Goal: Task Accomplishment & Management: Use online tool/utility

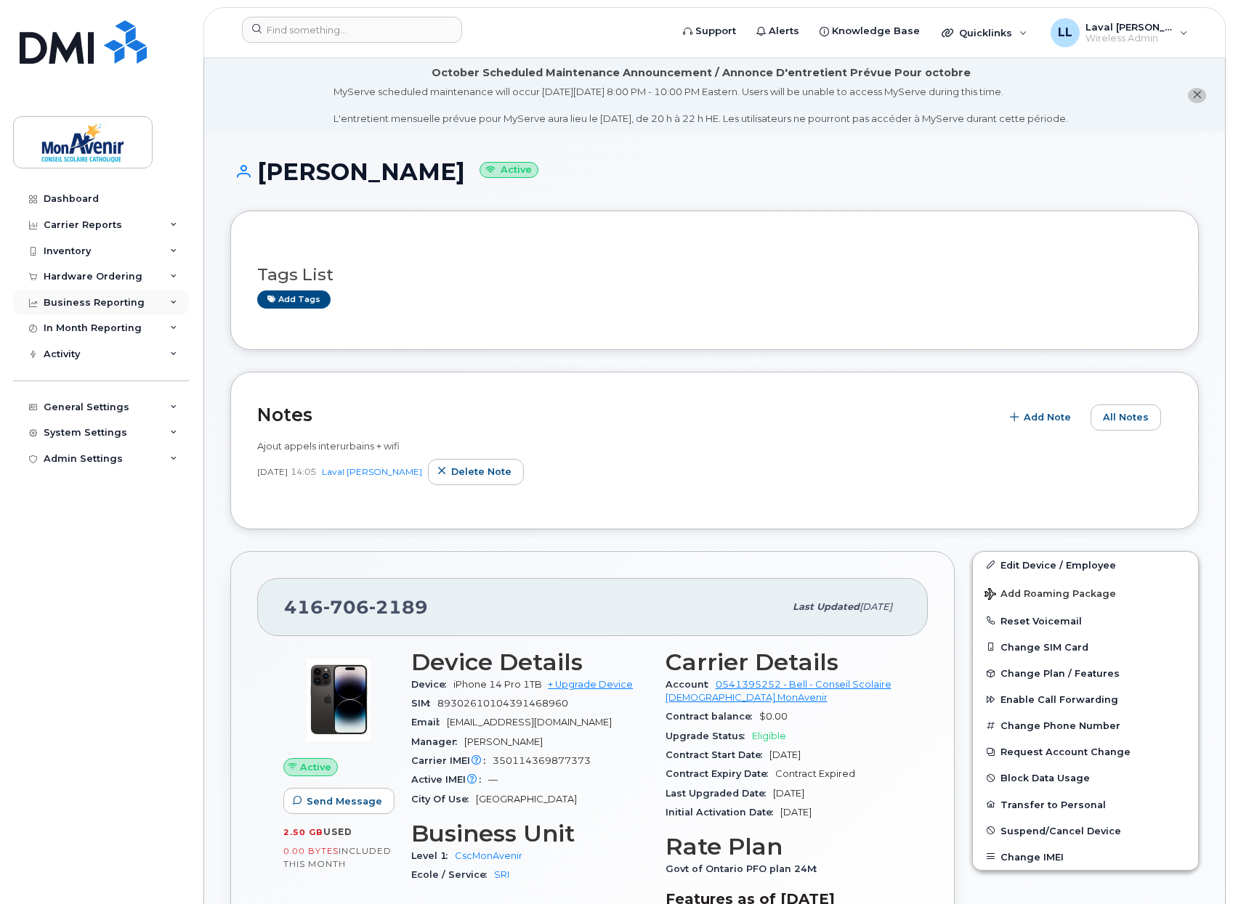
scroll to position [484, 0]
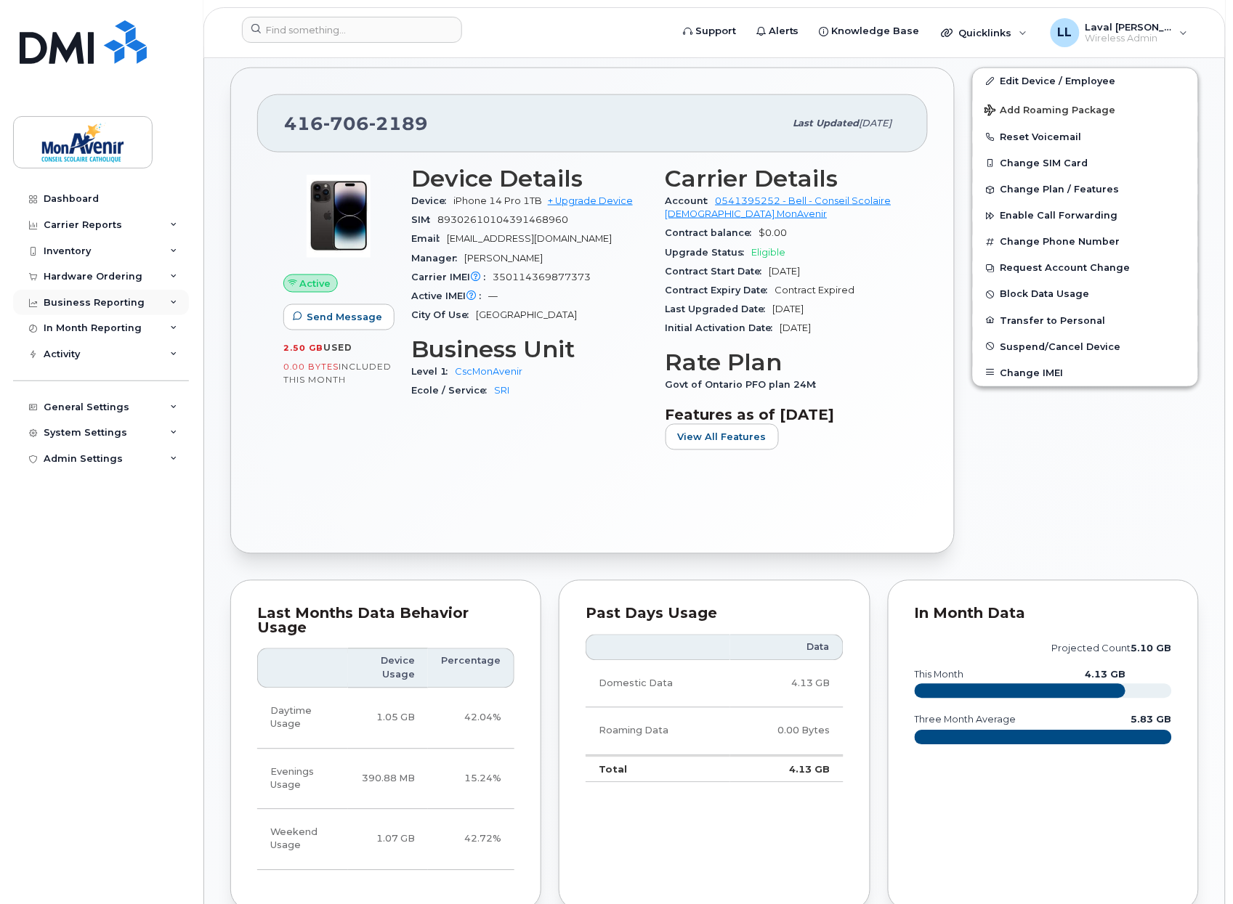
click at [90, 298] on div "Business Reporting" at bounding box center [94, 303] width 101 height 12
click at [100, 278] on div "Hardware Ordering" at bounding box center [93, 277] width 99 height 12
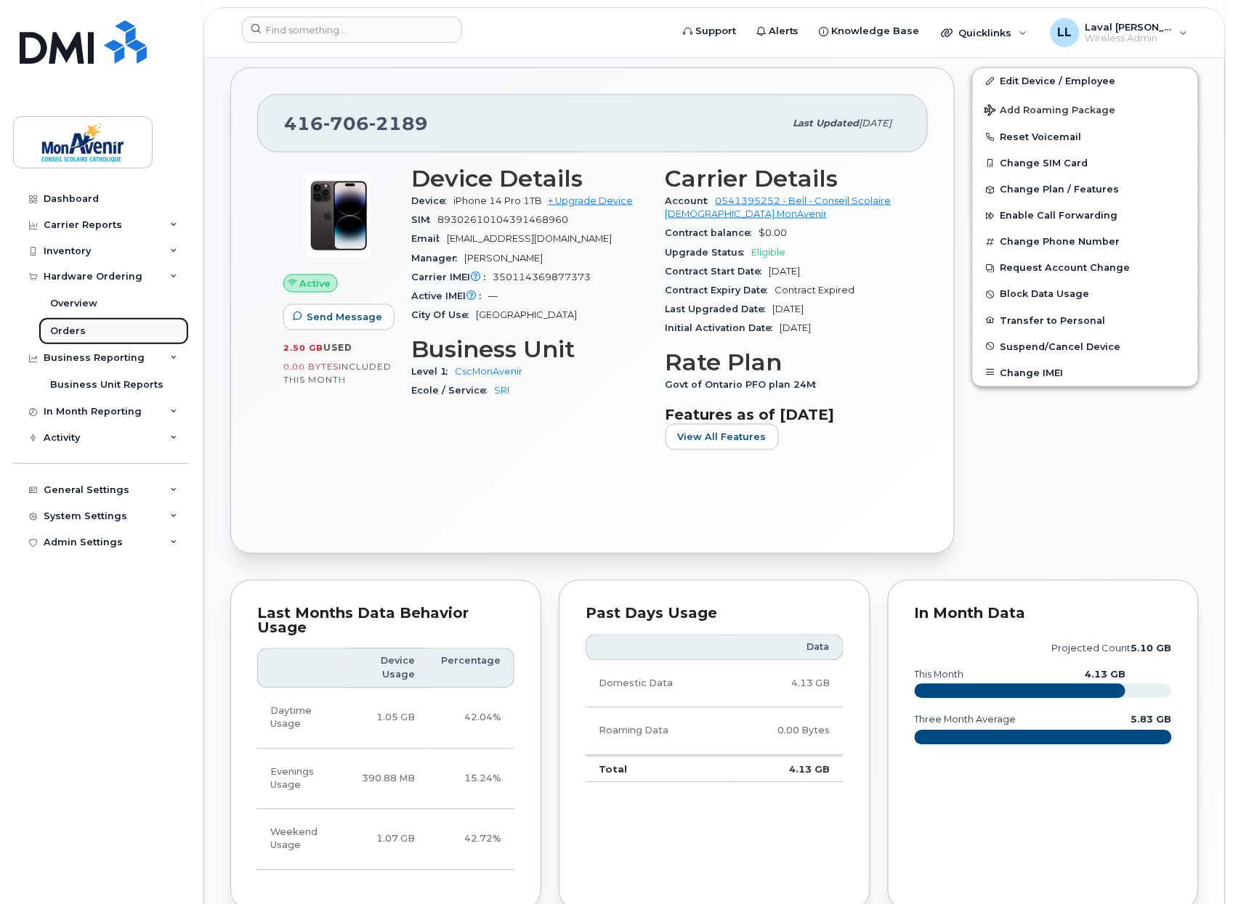
click at [73, 328] on div "Orders" at bounding box center [68, 331] width 36 height 13
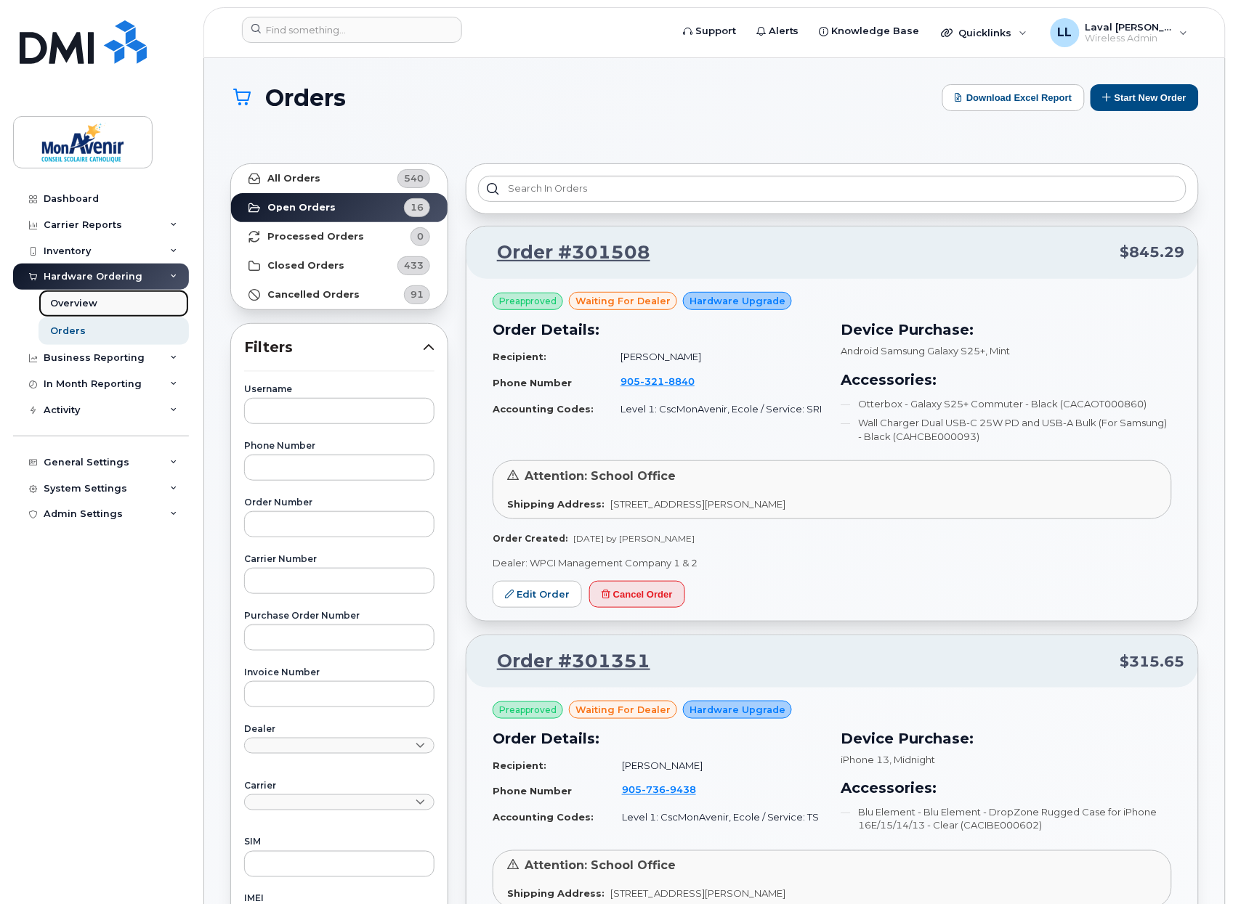
click at [70, 299] on div "Overview" at bounding box center [73, 303] width 47 height 13
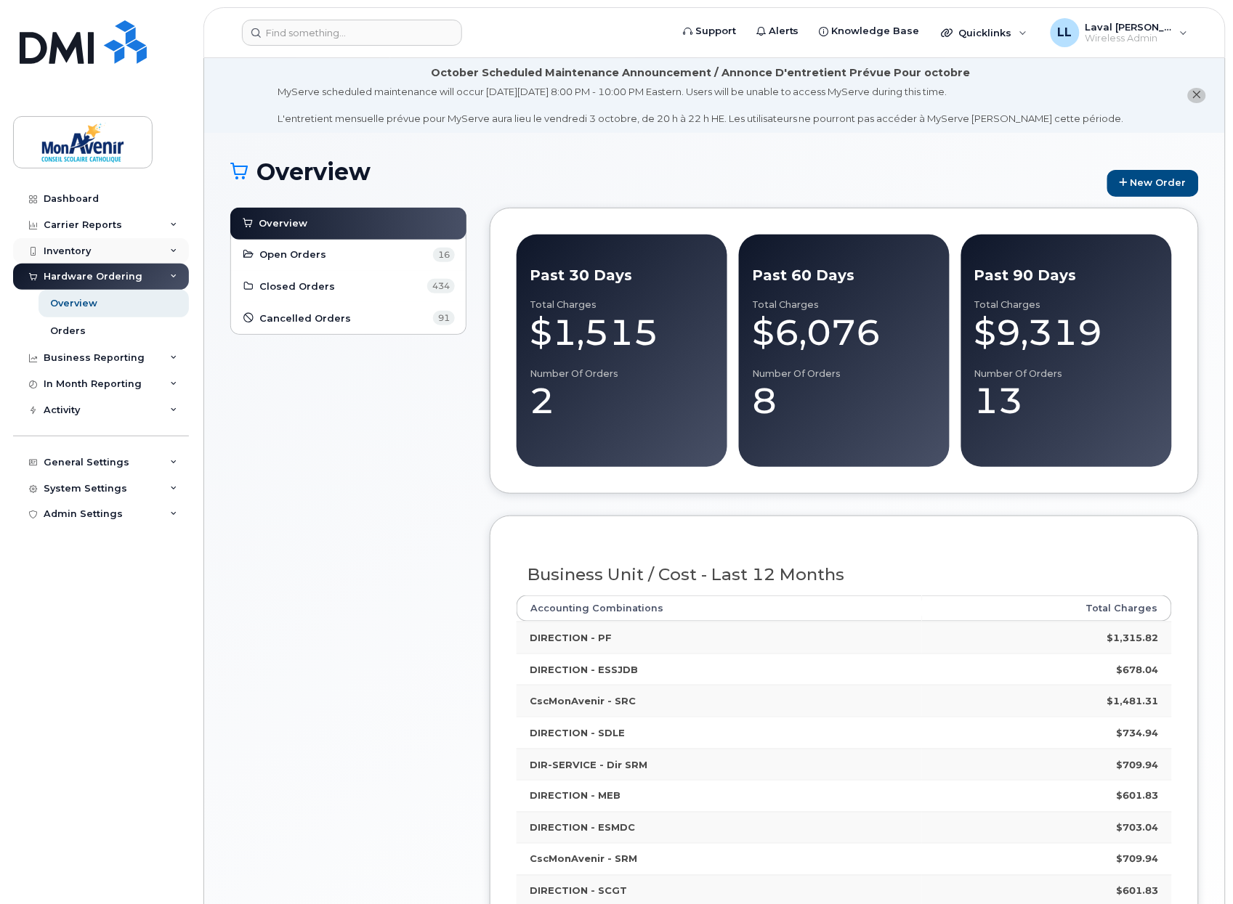
click at [70, 249] on div "Inventory" at bounding box center [67, 252] width 47 height 12
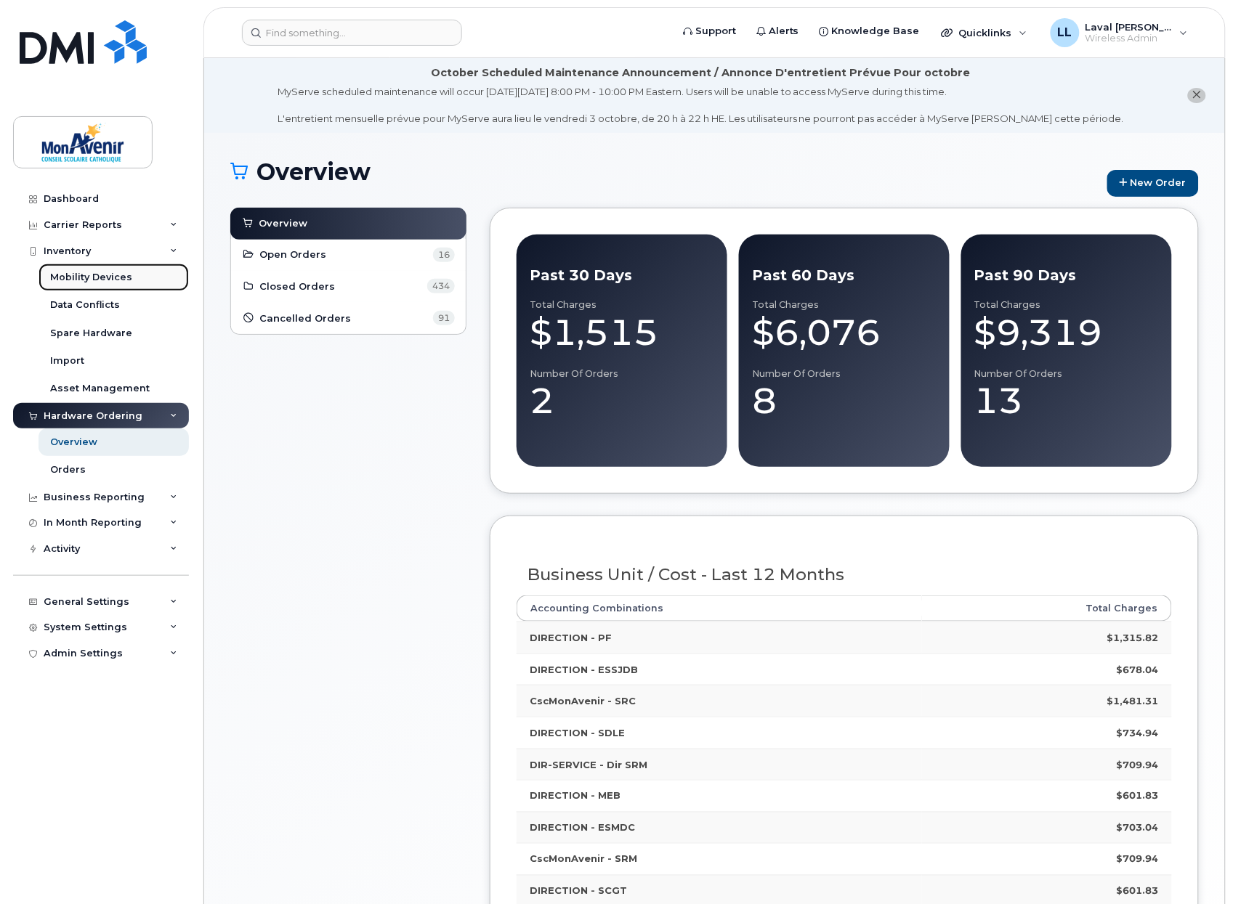
click at [74, 277] on div "Mobility Devices" at bounding box center [91, 277] width 82 height 13
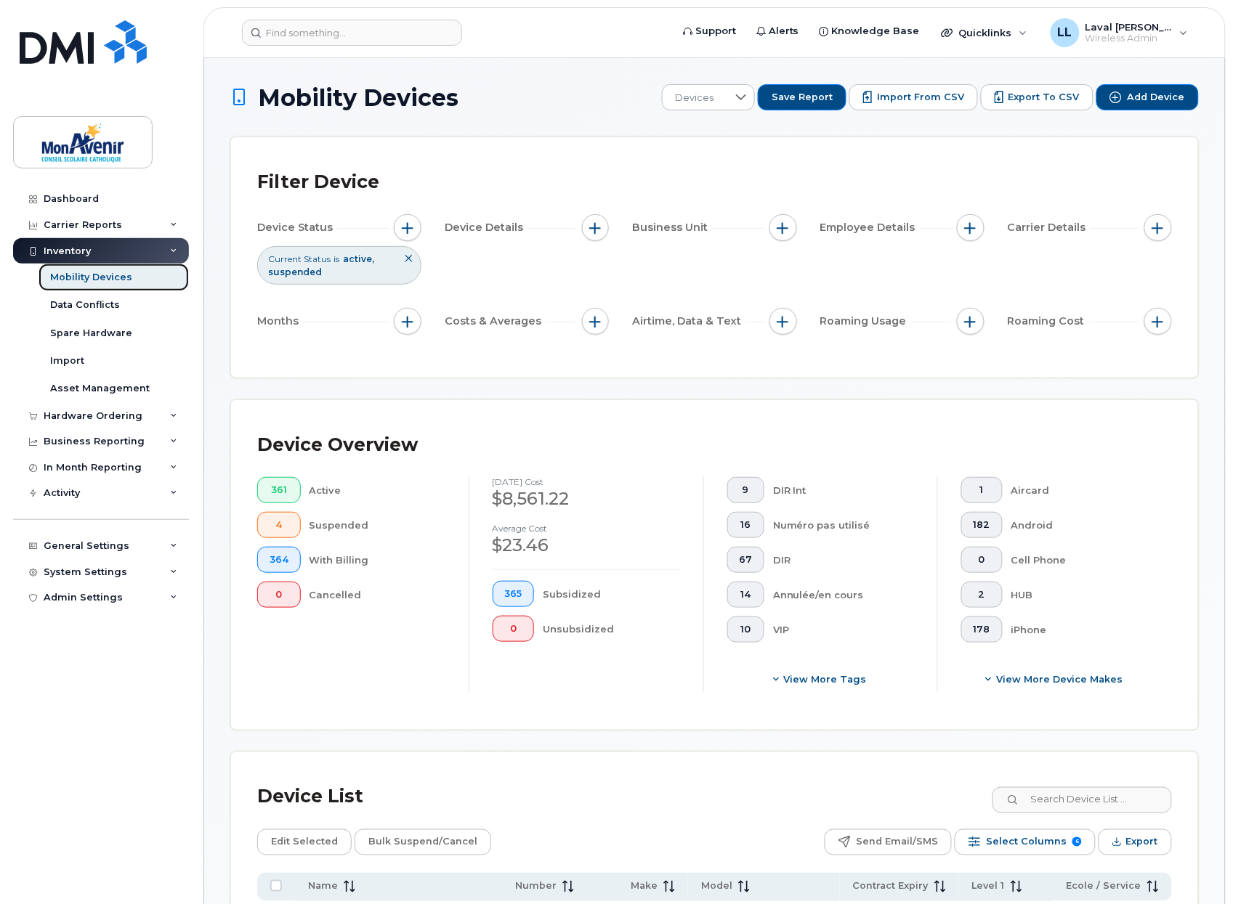
scroll to position [161, 0]
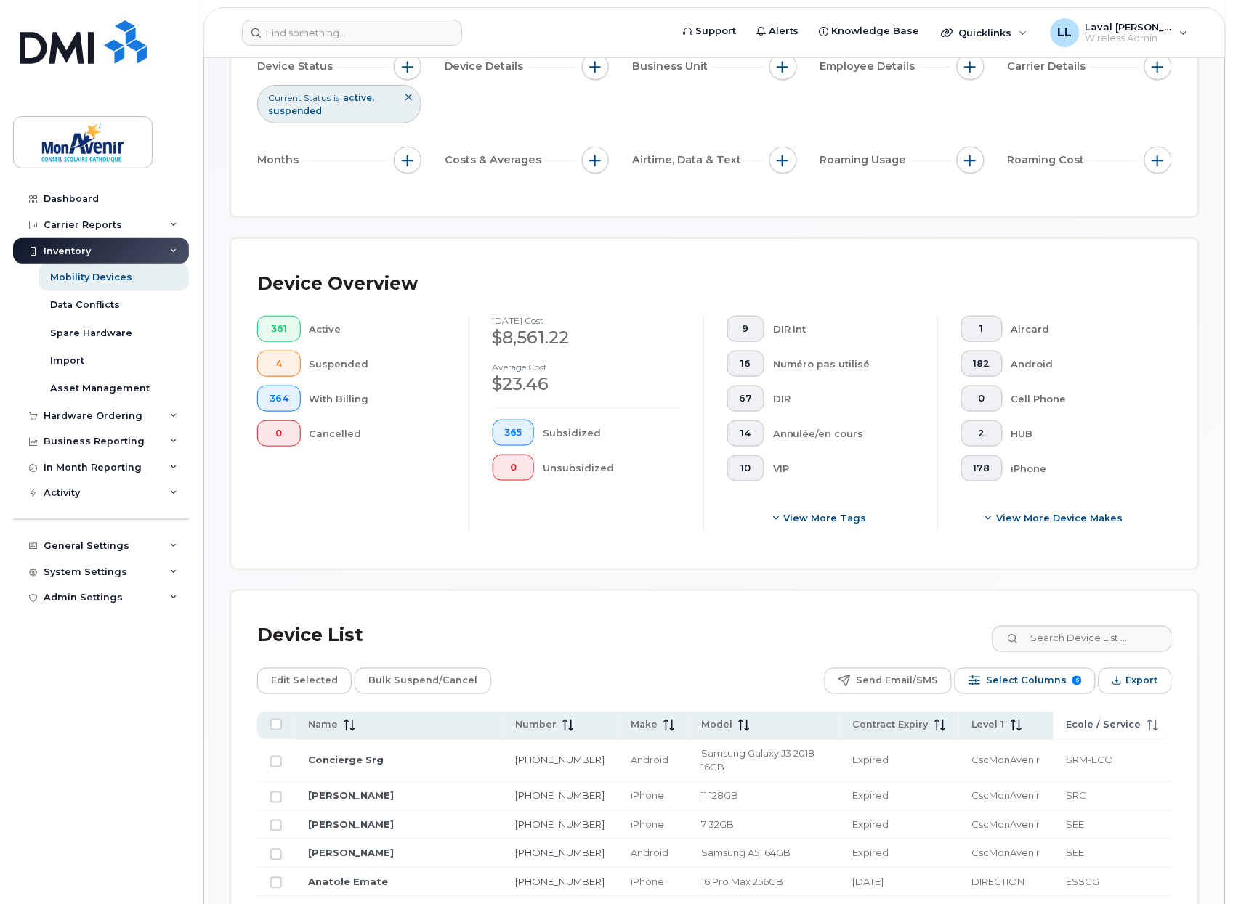
click at [1090, 726] on span "Ecole / Service" at bounding box center [1103, 725] width 75 height 13
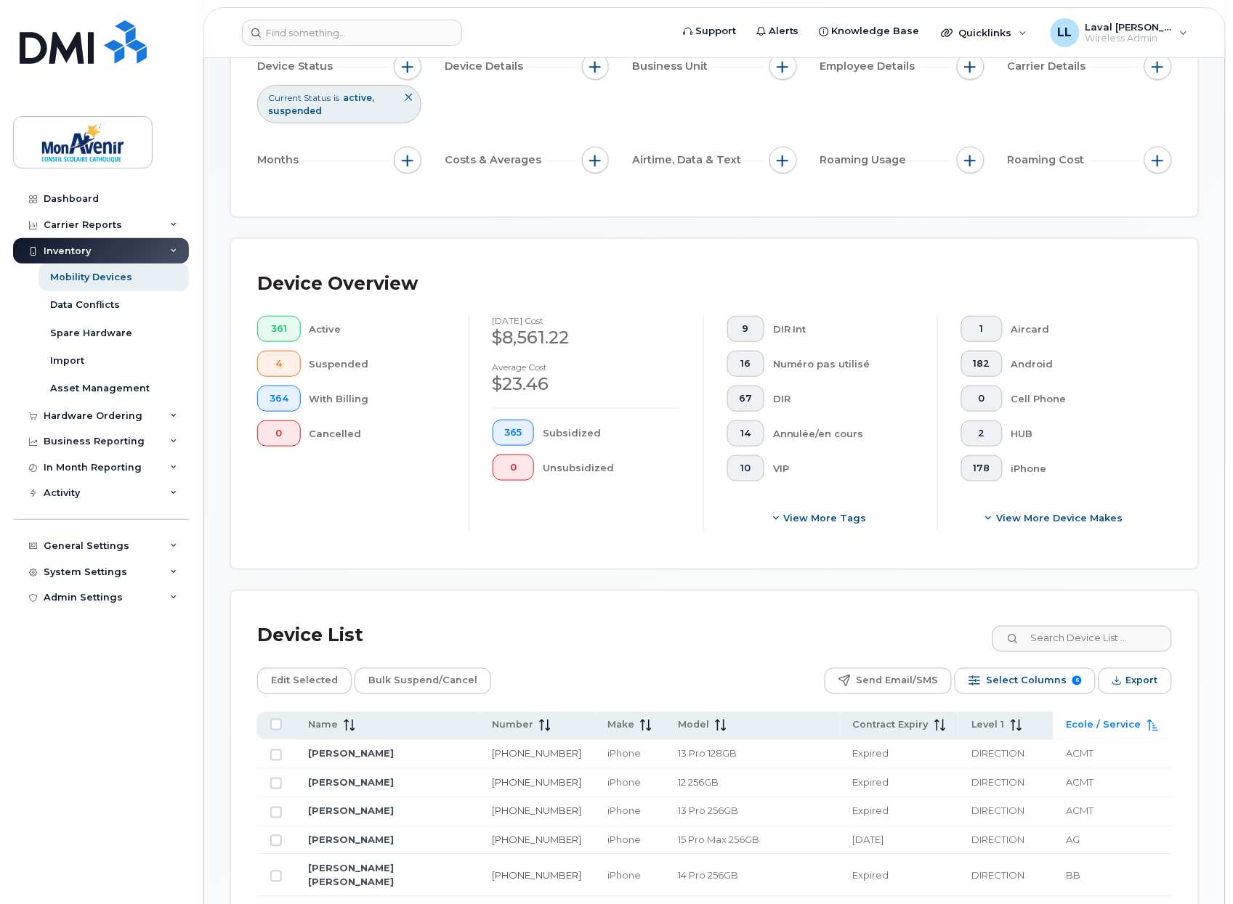
scroll to position [323, 0]
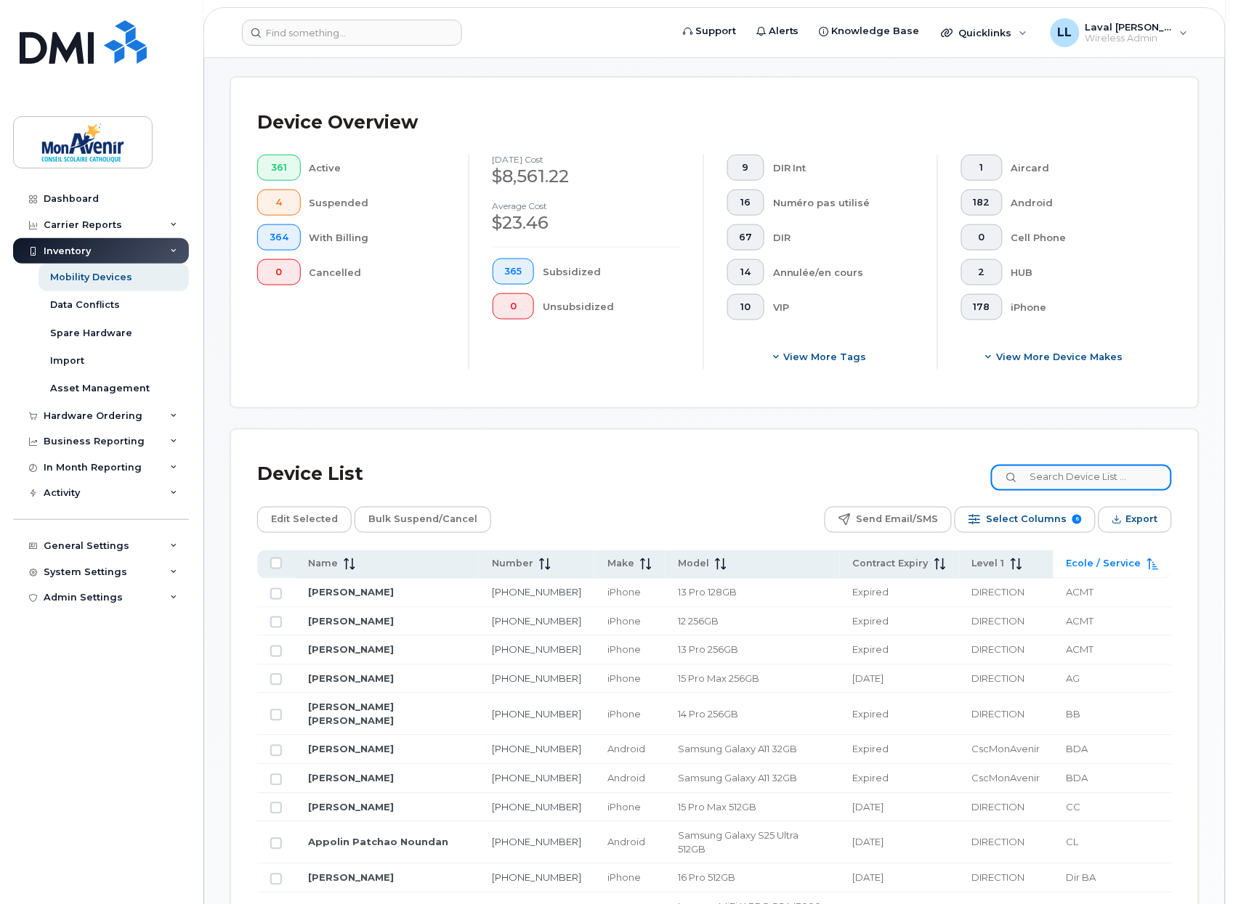
click at [1063, 478] on input at bounding box center [1081, 478] width 181 height 26
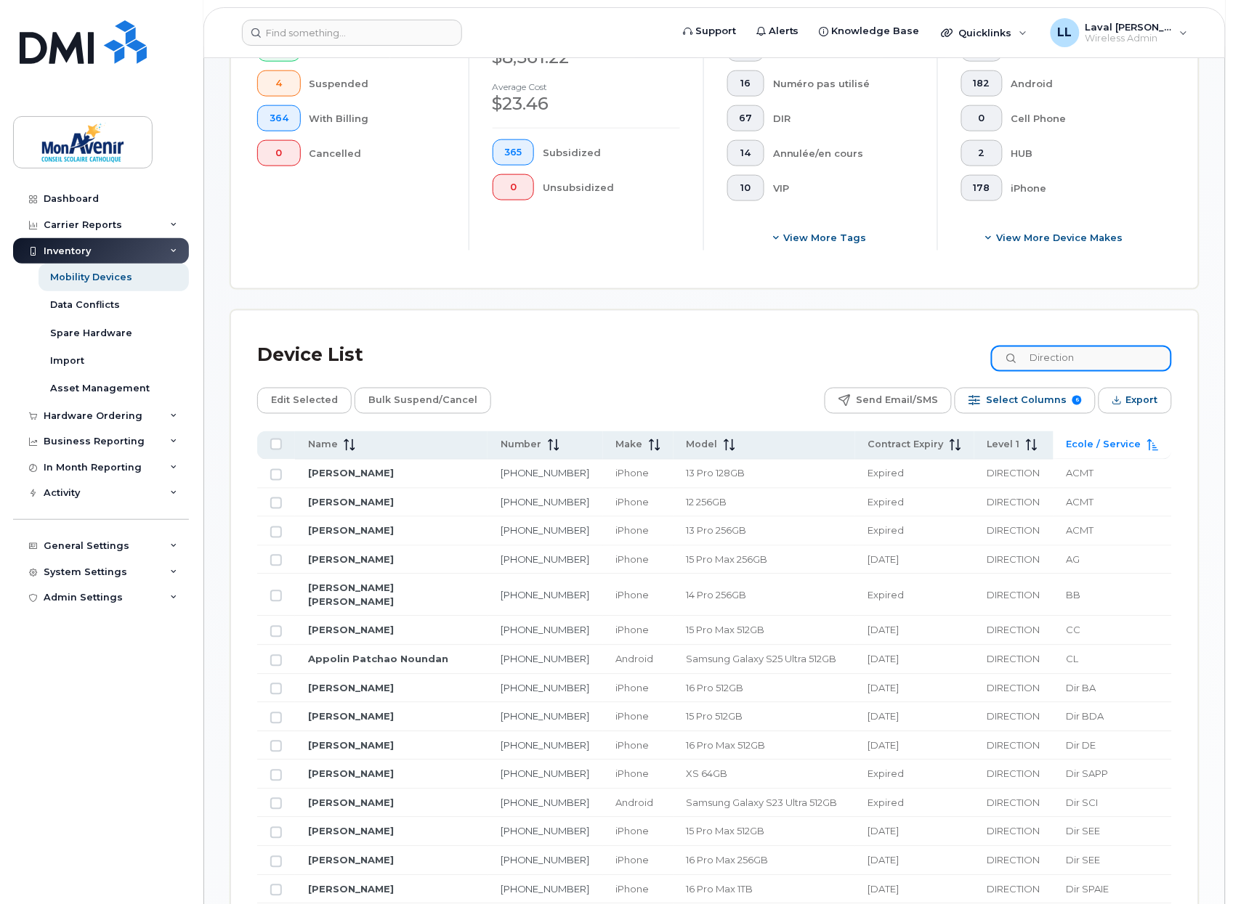
scroll to position [280, 0]
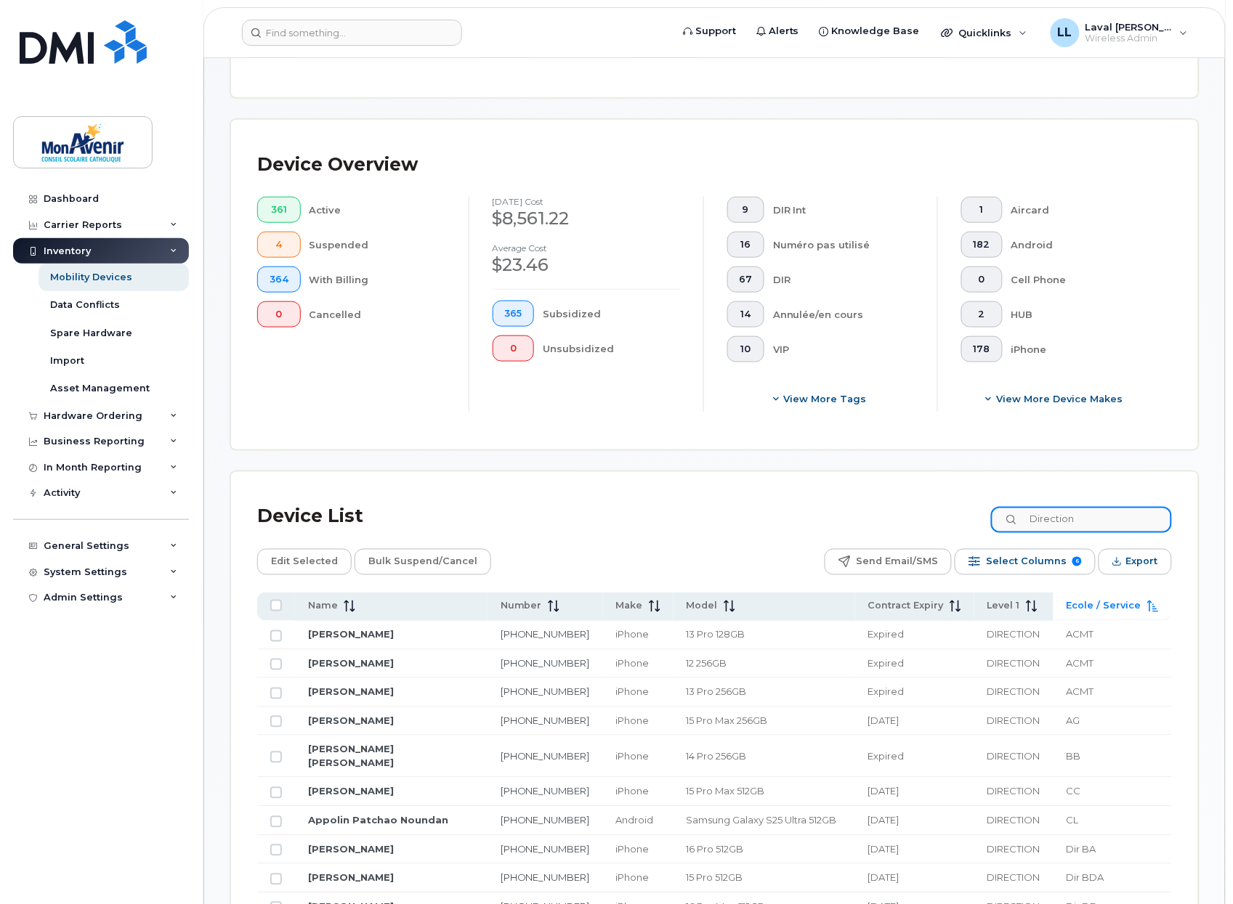
type input "Direction"
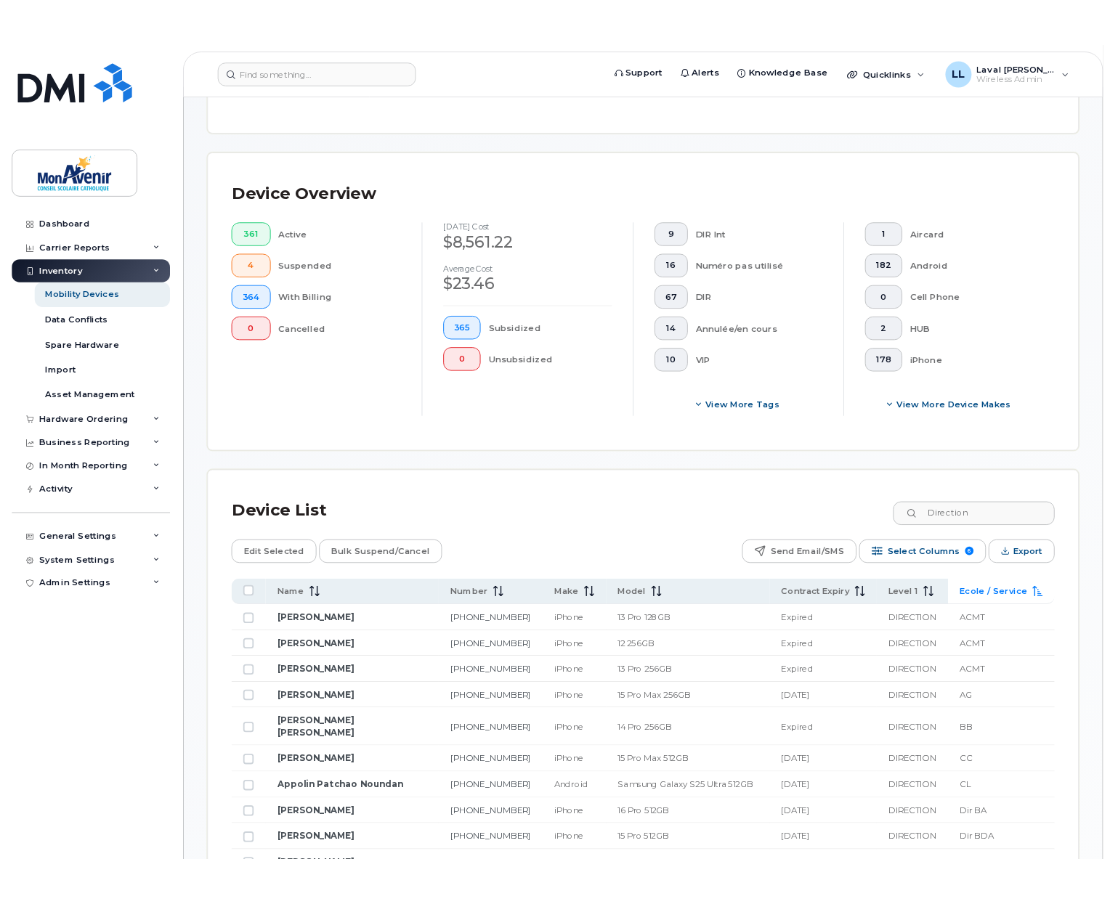
scroll to position [361, 0]
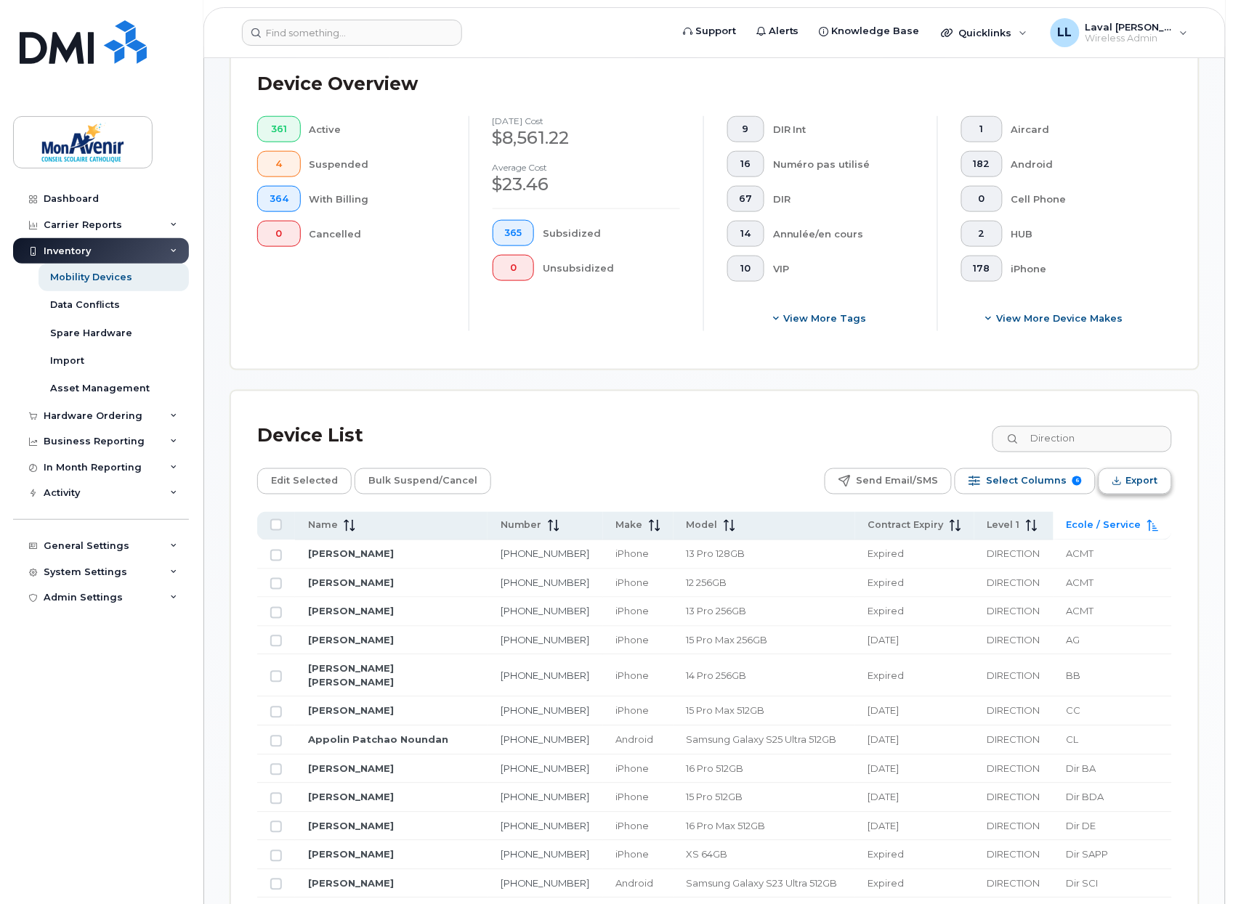
click at [1133, 482] on span "Export" at bounding box center [1142, 482] width 32 height 22
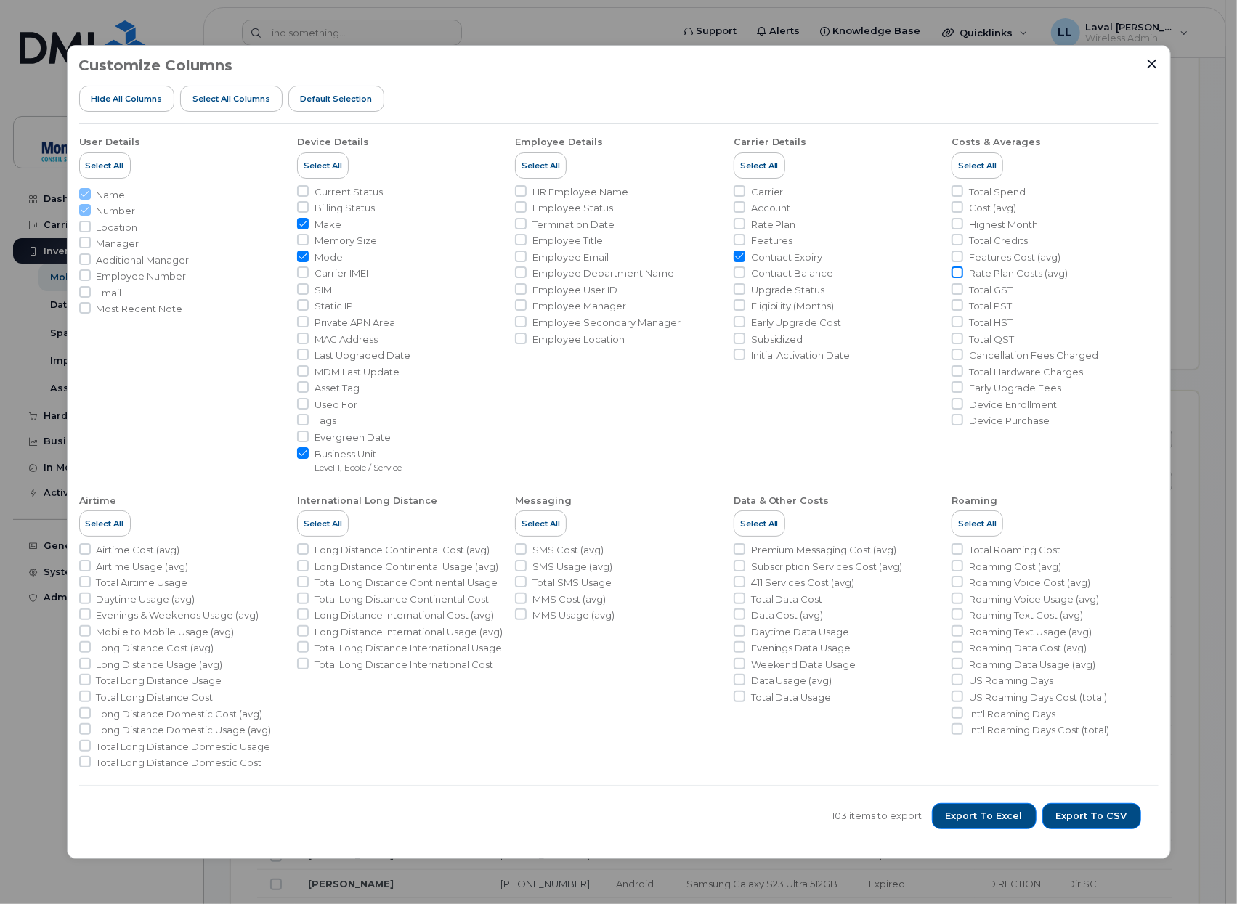
click at [960, 271] on input "Rate Plan Costs (avg)" at bounding box center [958, 273] width 12 height 12
checkbox input "true"
click at [952, 206] on input "Cost (avg)" at bounding box center [958, 207] width 12 height 12
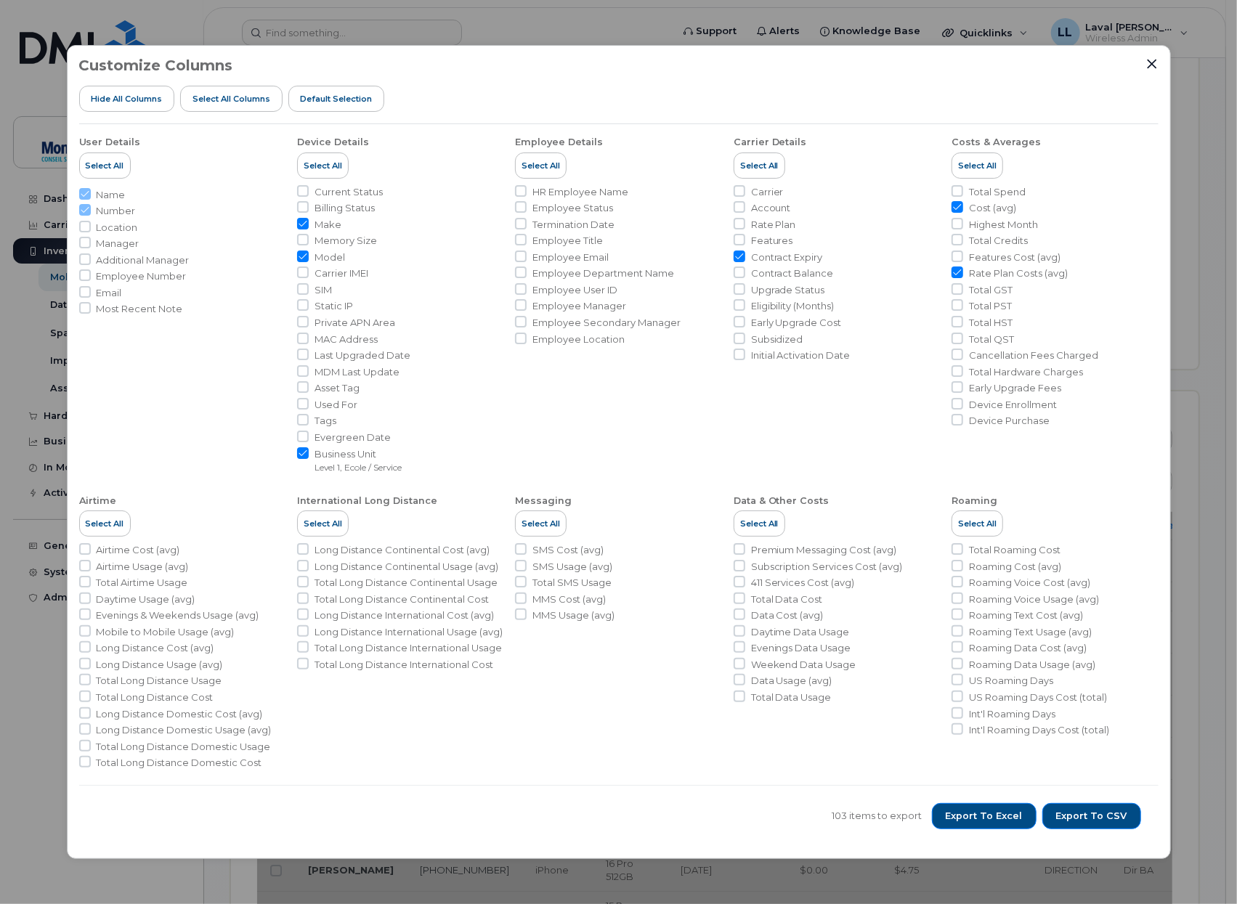
drag, startPoint x: 957, startPoint y: 207, endPoint x: 1050, endPoint y: 751, distance: 552.1
click at [956, 207] on input "Cost (avg)" at bounding box center [958, 207] width 12 height 12
checkbox input "false"
click at [1007, 817] on span "Export to Excel" at bounding box center [984, 816] width 77 height 13
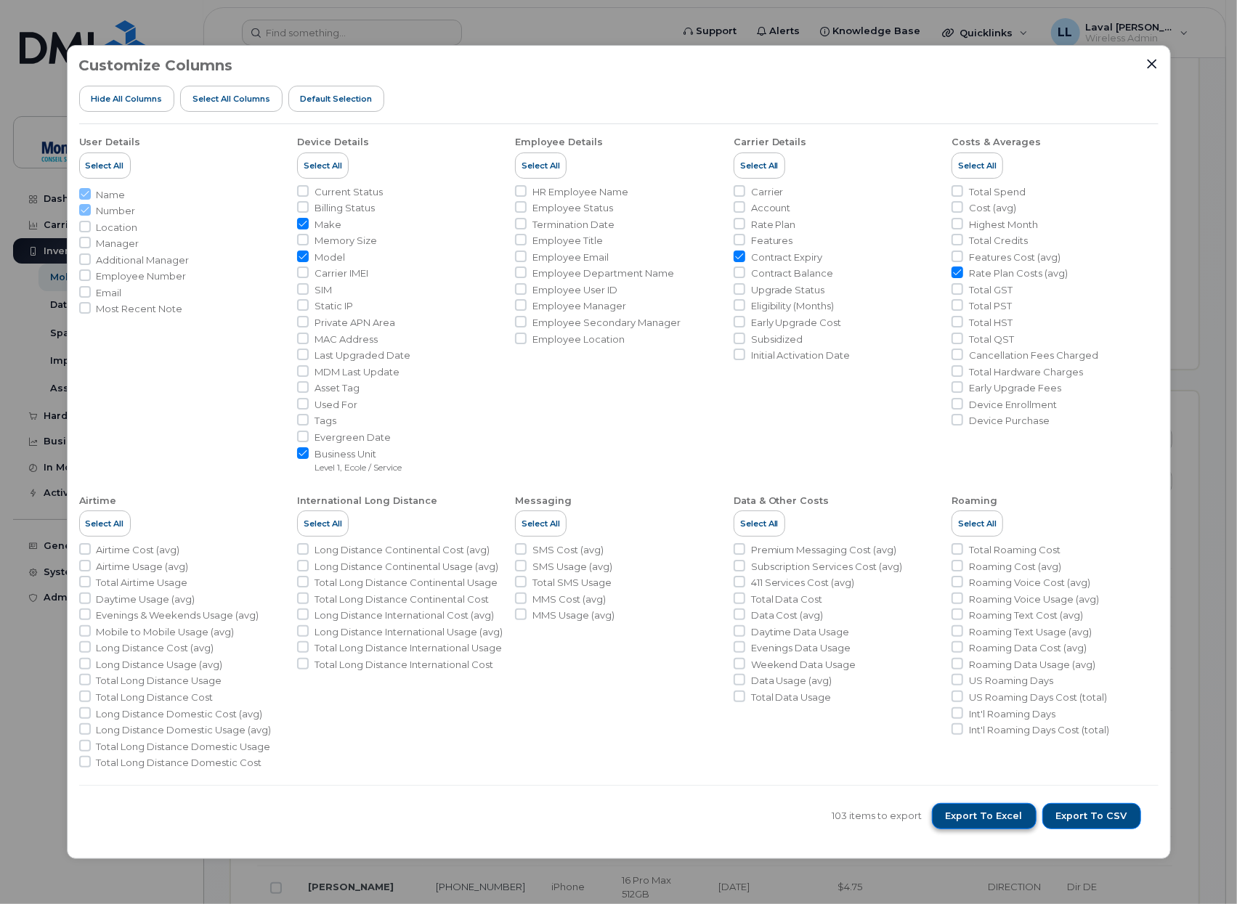
click at [992, 819] on span "Export to Excel" at bounding box center [984, 816] width 77 height 13
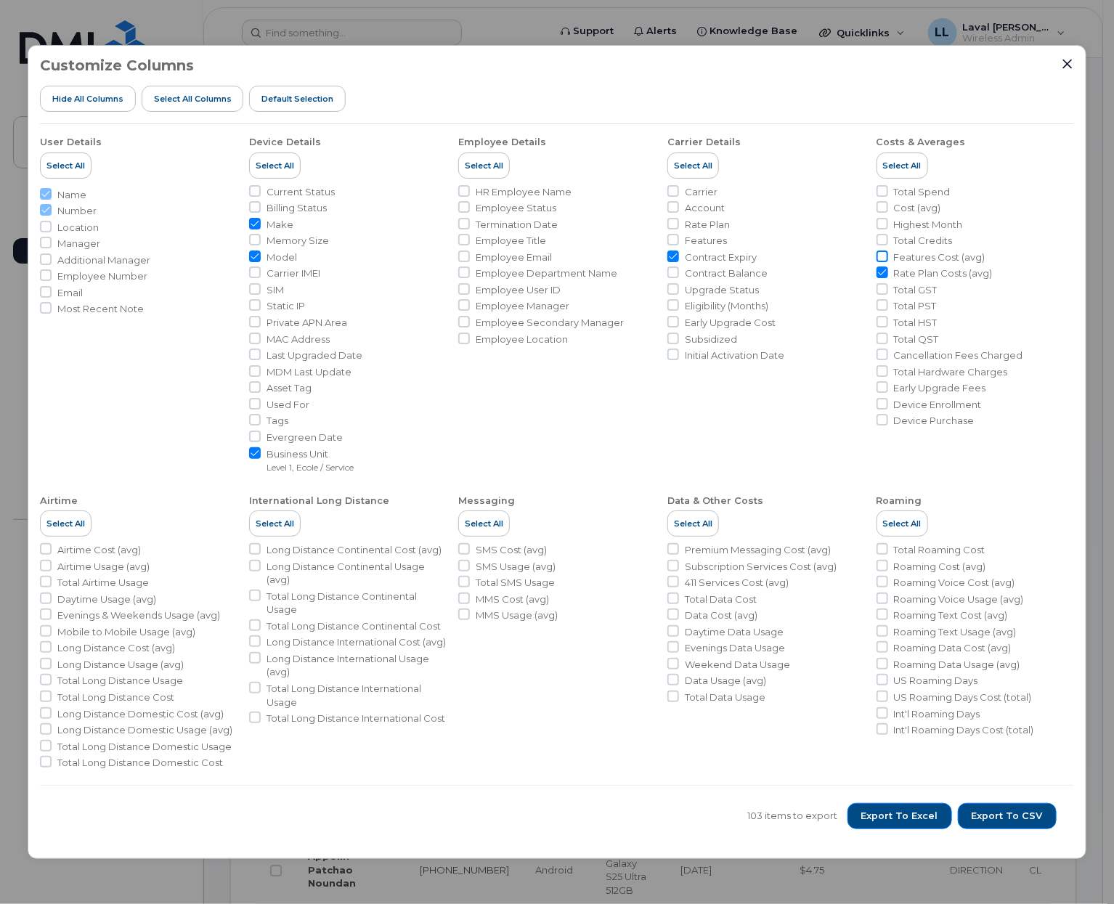
click at [883, 253] on input "Features Cost (avg)" at bounding box center [883, 257] width 12 height 12
checkbox input "true"
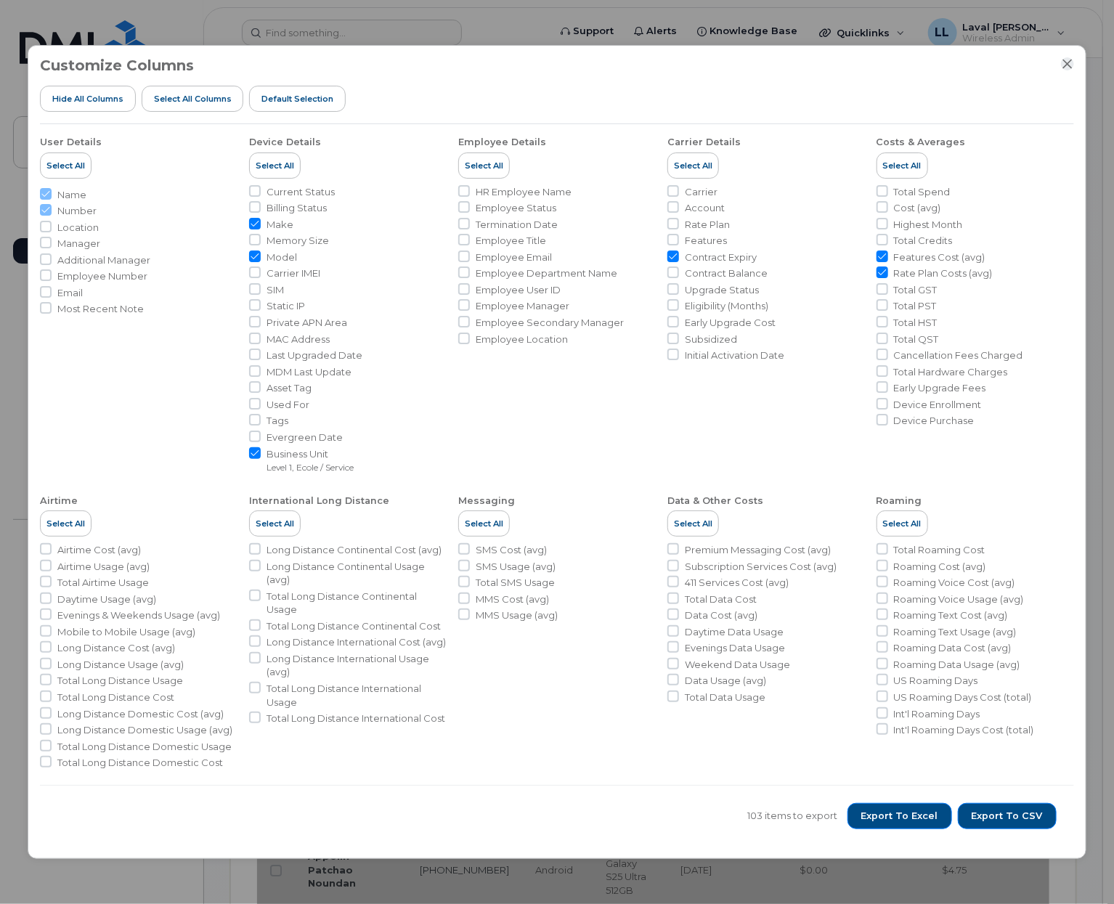
click at [1066, 62] on icon "Close" at bounding box center [1067, 64] width 9 height 9
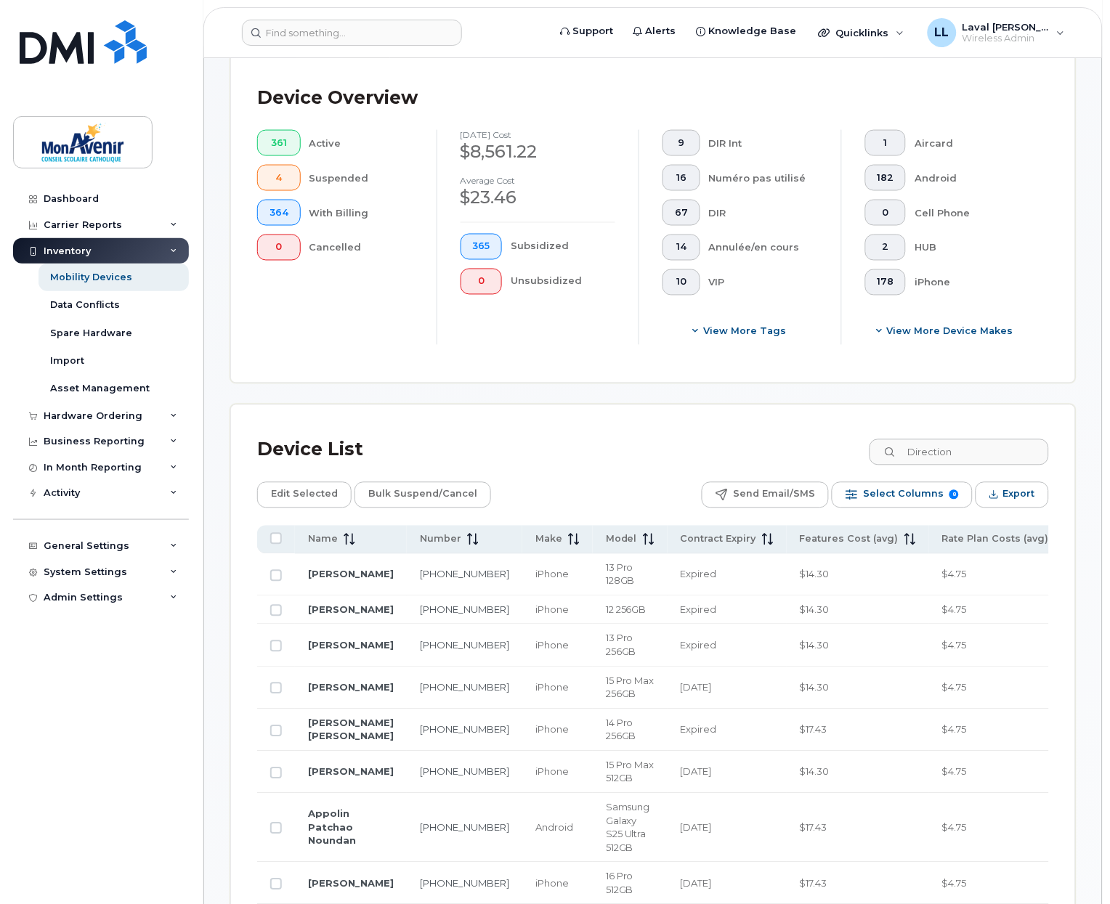
scroll to position [564, 0]
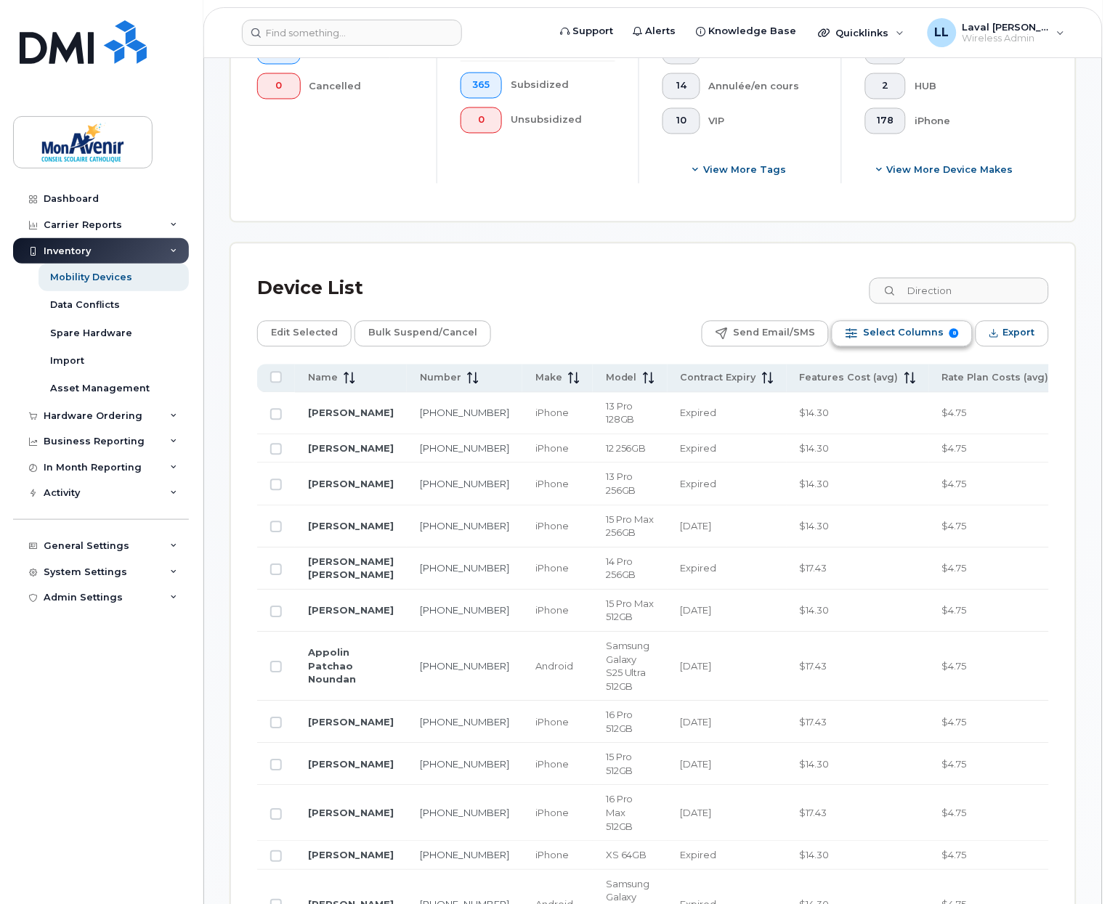
click at [903, 337] on span "Select Columns" at bounding box center [903, 334] width 81 height 22
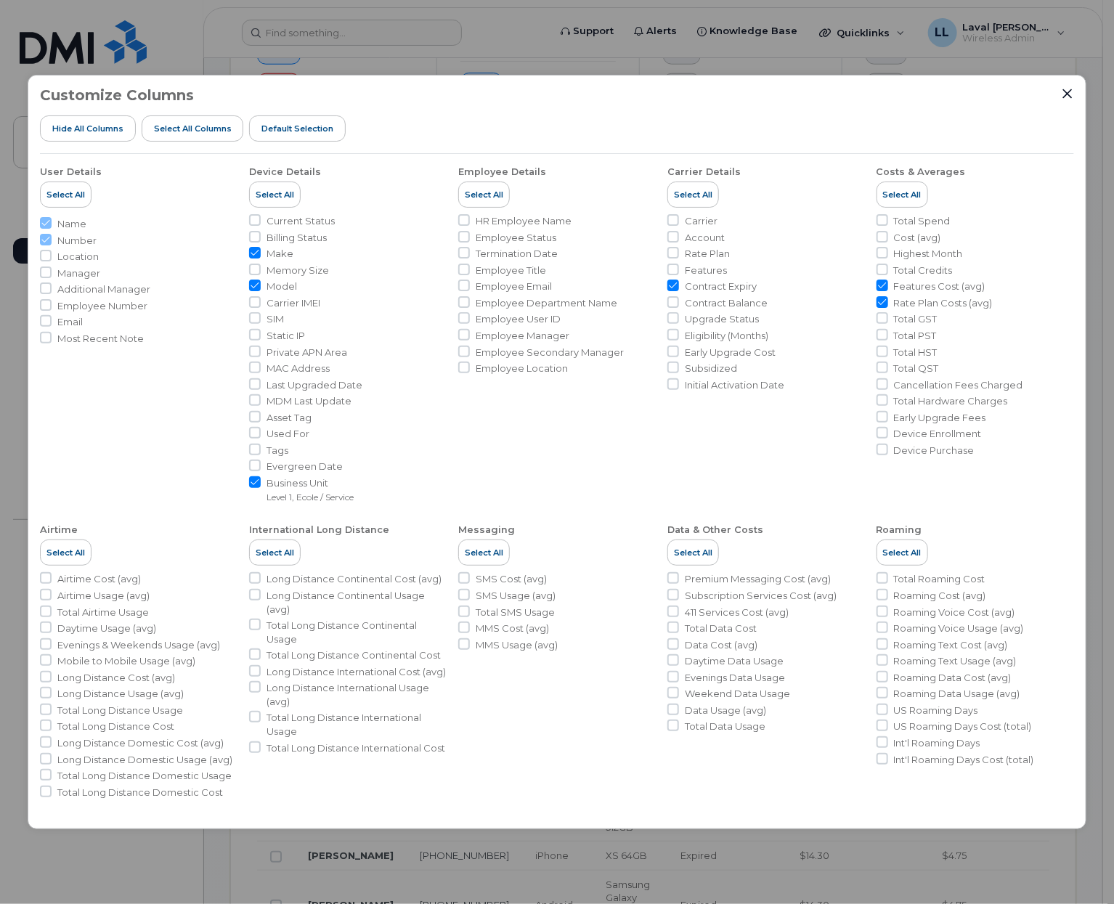
click at [264, 255] on li "Make" at bounding box center [348, 254] width 198 height 14
click at [260, 284] on input "Model" at bounding box center [255, 286] width 12 height 12
checkbox input "false"
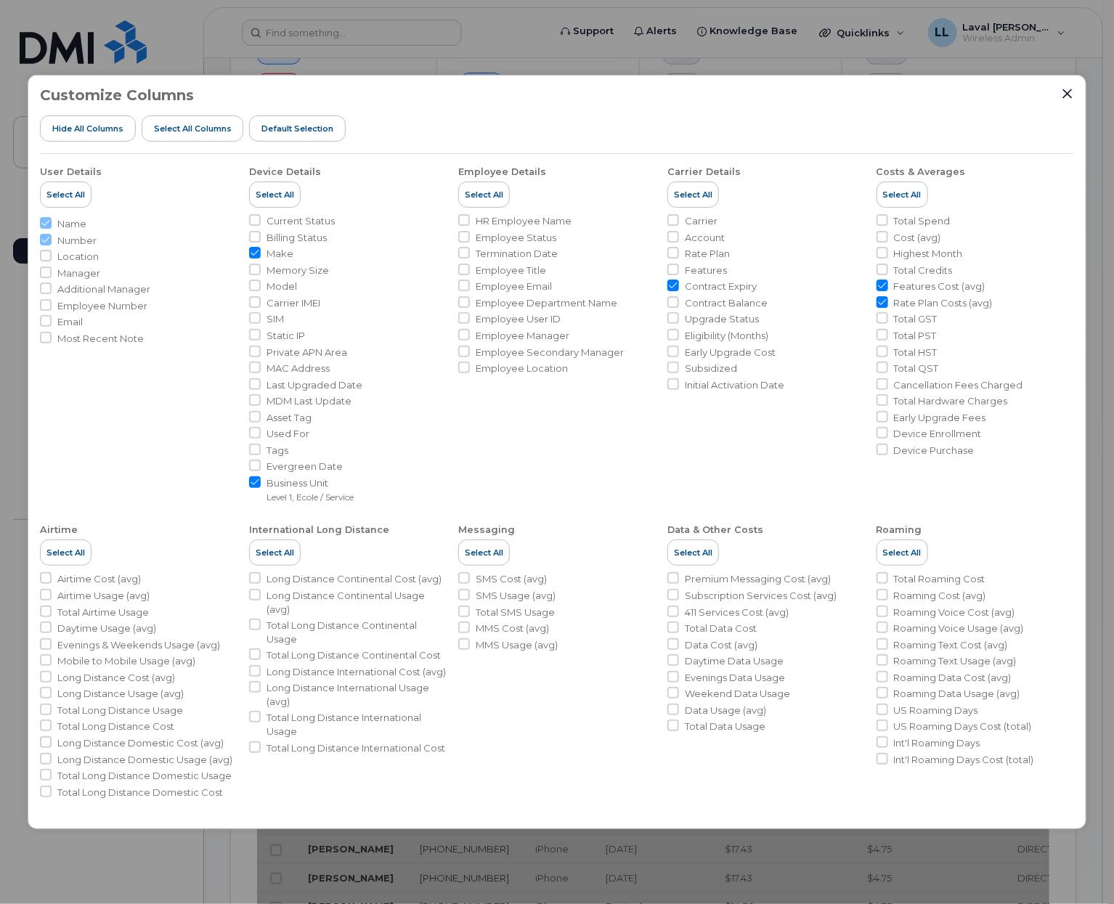
click at [253, 255] on input "Make" at bounding box center [255, 253] width 12 height 12
checkbox input "false"
click at [676, 288] on input "Contract Expiry" at bounding box center [674, 286] width 12 height 12
checkbox input "false"
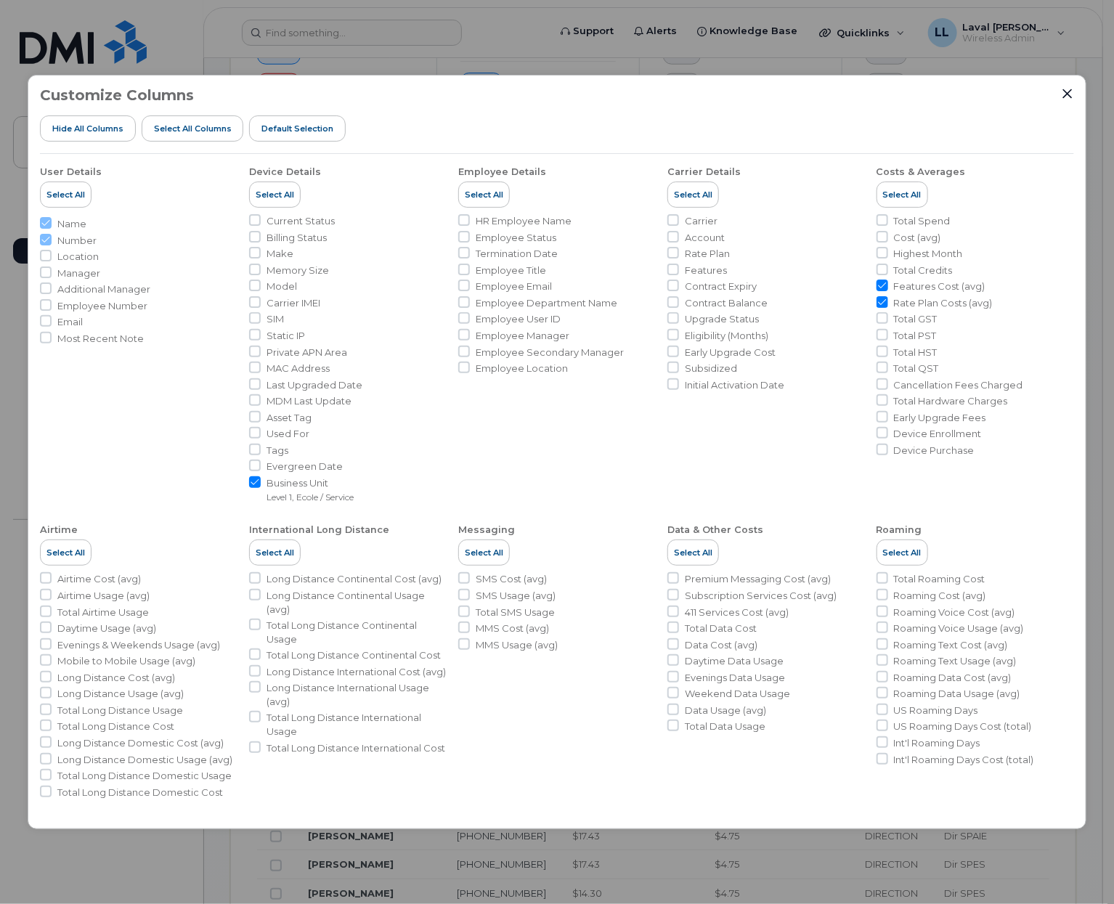
click at [883, 303] on input "Rate Plan Costs (avg)" at bounding box center [883, 302] width 12 height 12
checkbox input "false"
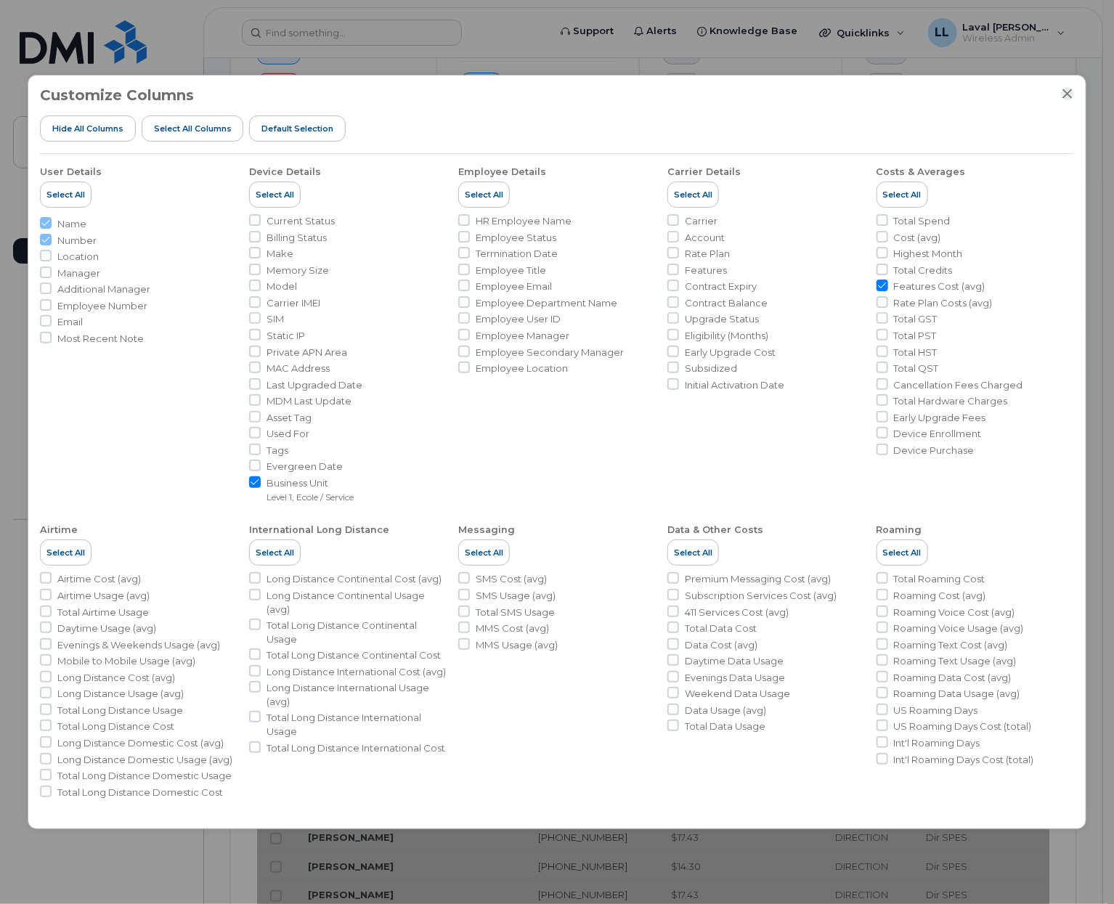
click at [1068, 93] on icon "Close" at bounding box center [1067, 93] width 9 height 9
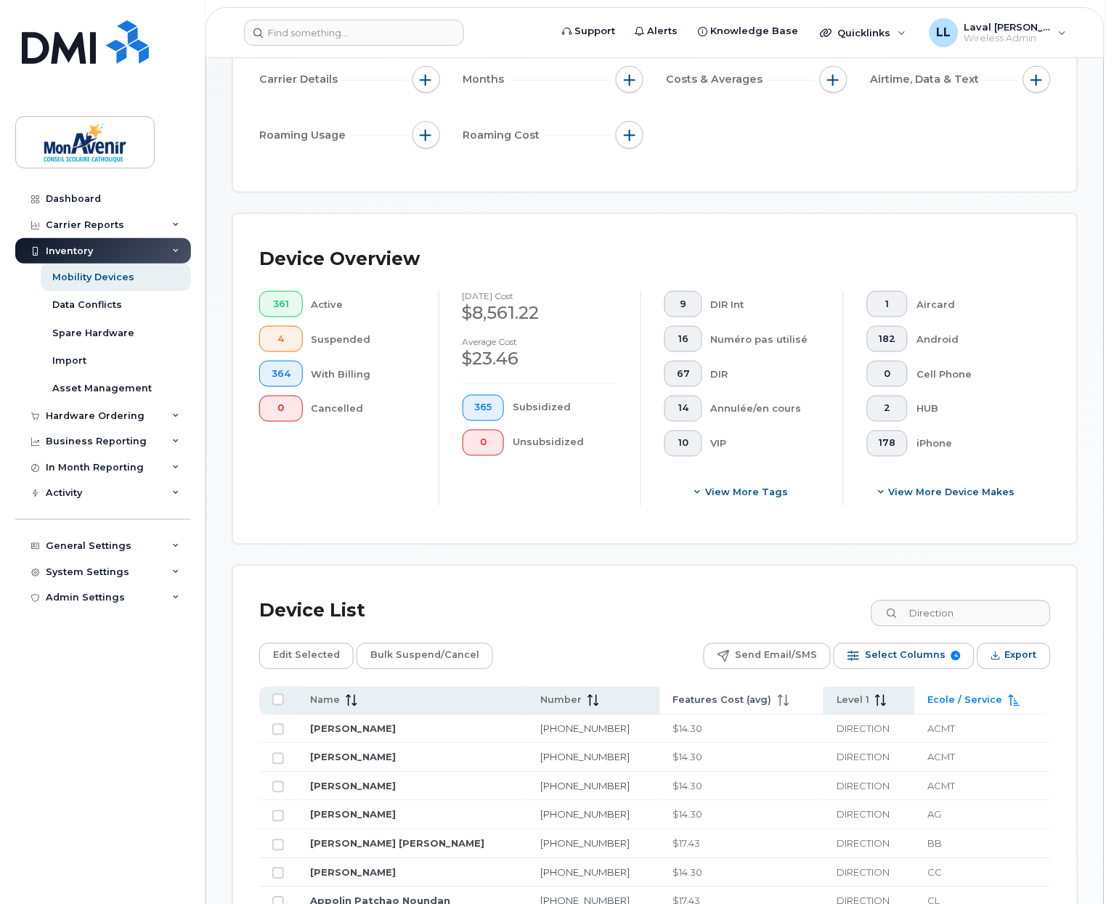
scroll to position [323, 0]
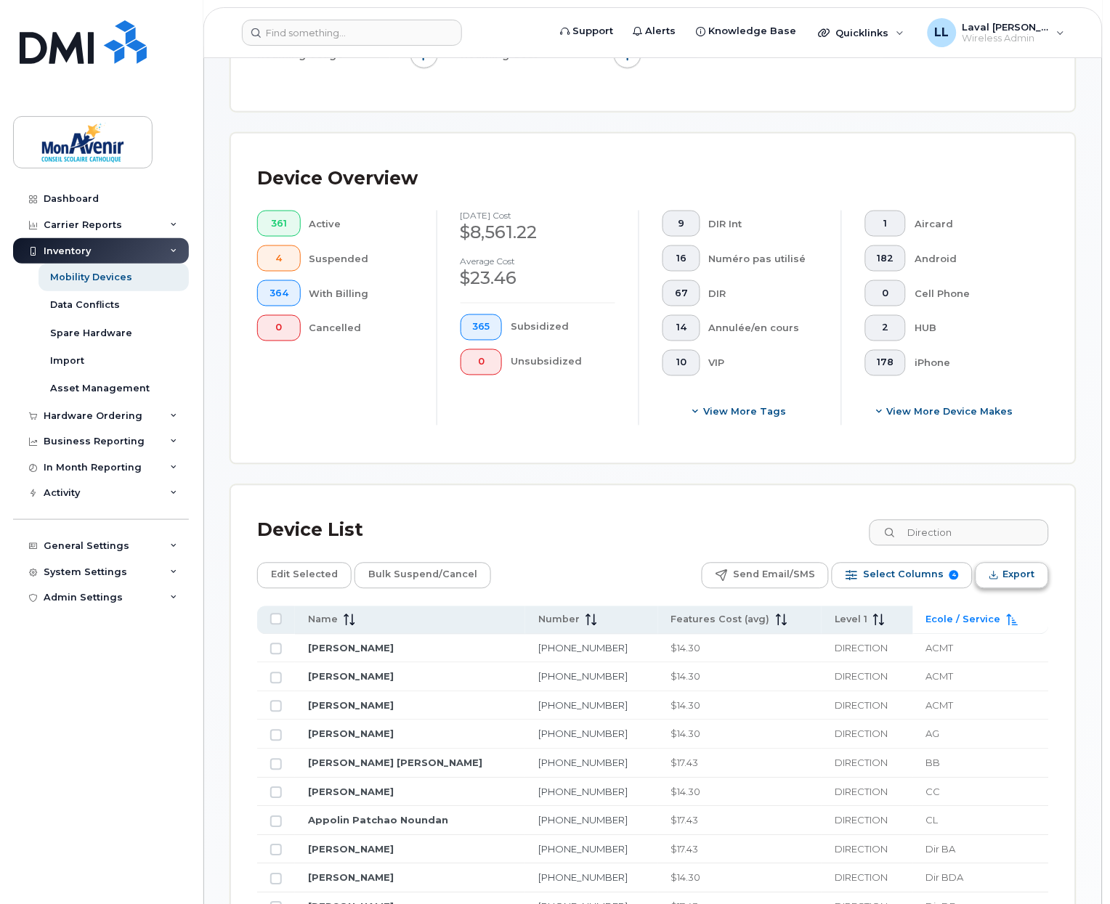
click at [1018, 581] on span "Export" at bounding box center [1019, 575] width 32 height 22
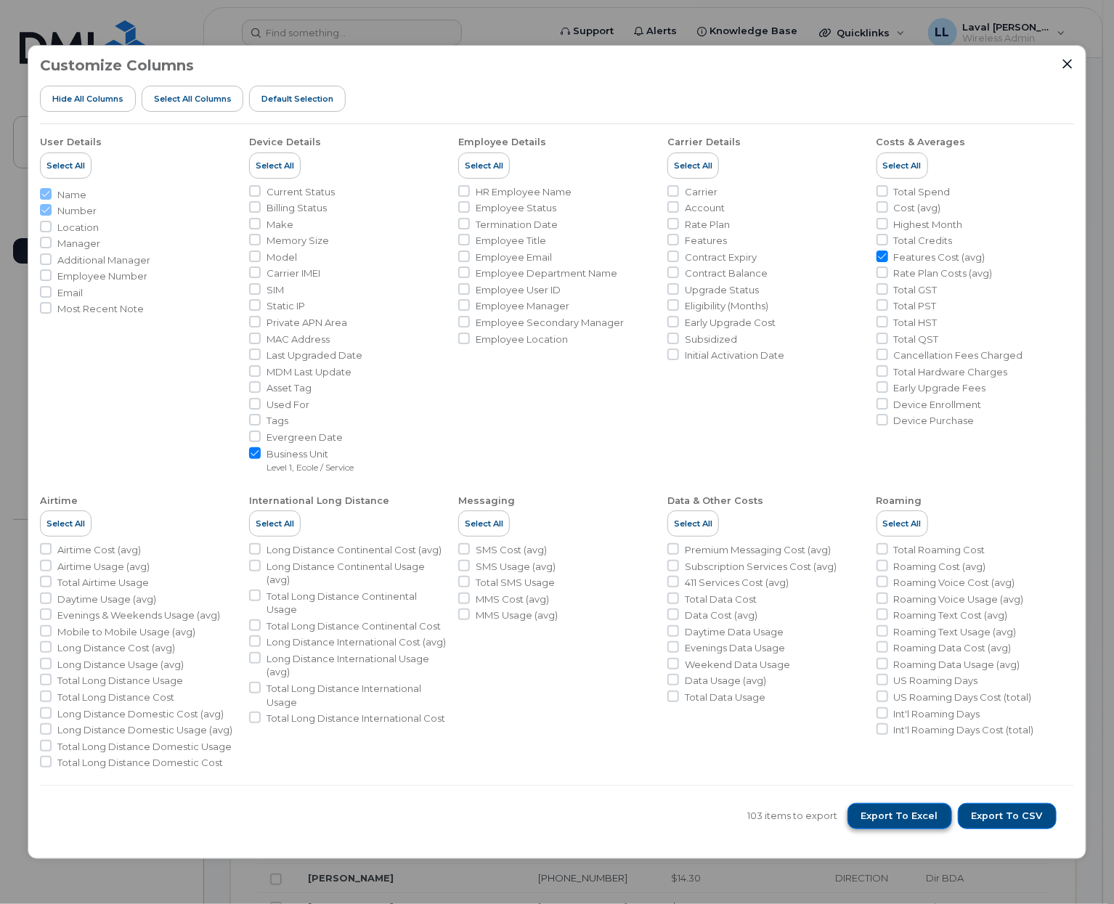
click at [914, 818] on span "Export to Excel" at bounding box center [899, 816] width 77 height 13
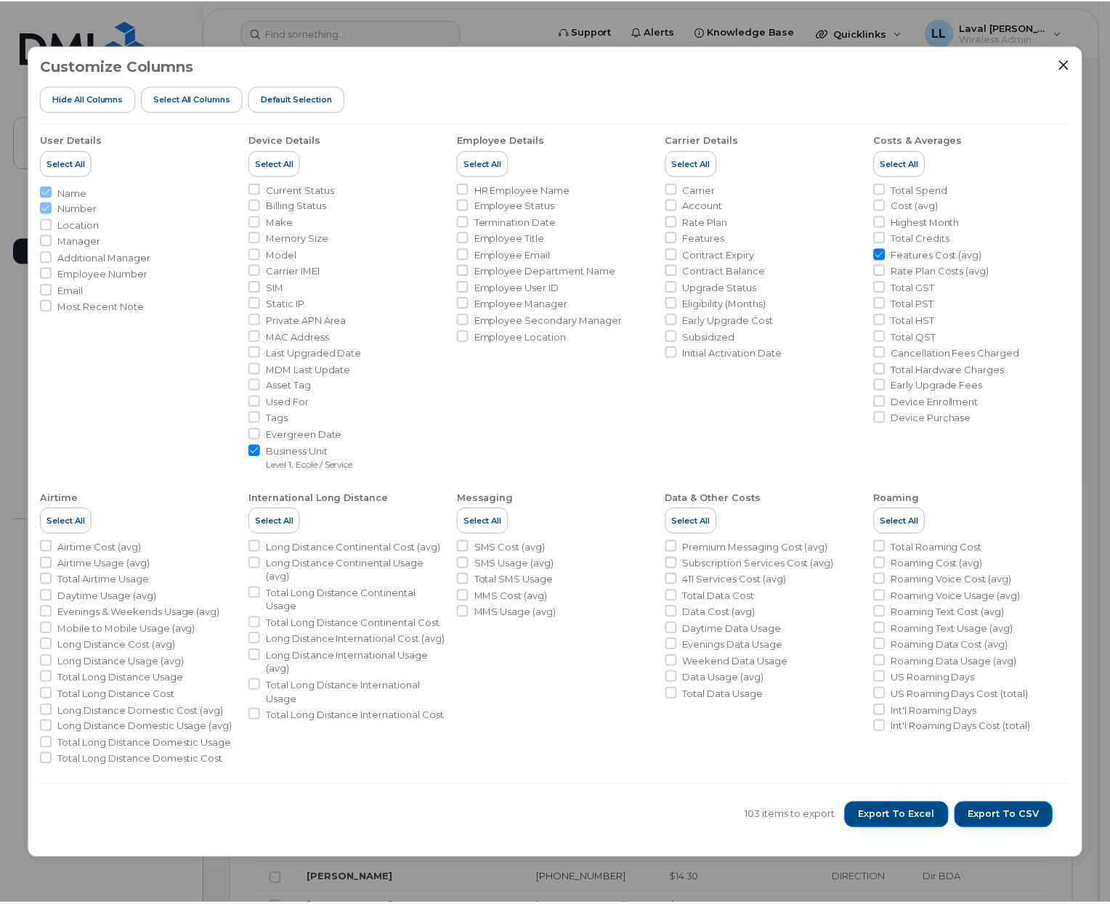
scroll to position [0, 0]
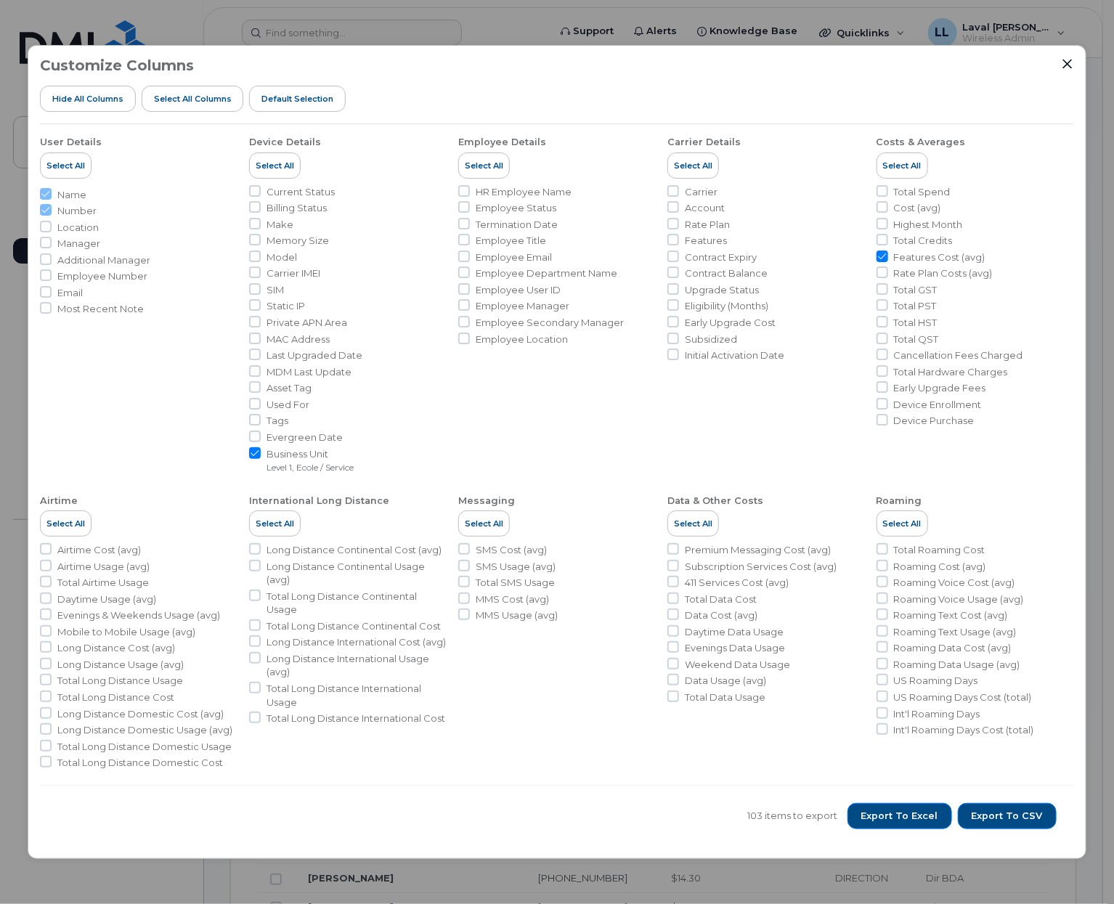
drag, startPoint x: 1065, startPoint y: 63, endPoint x: 1013, endPoint y: 162, distance: 111.8
click at [1065, 63] on icon "Close" at bounding box center [1068, 64] width 12 height 12
